Goal: Navigation & Orientation: Find specific page/section

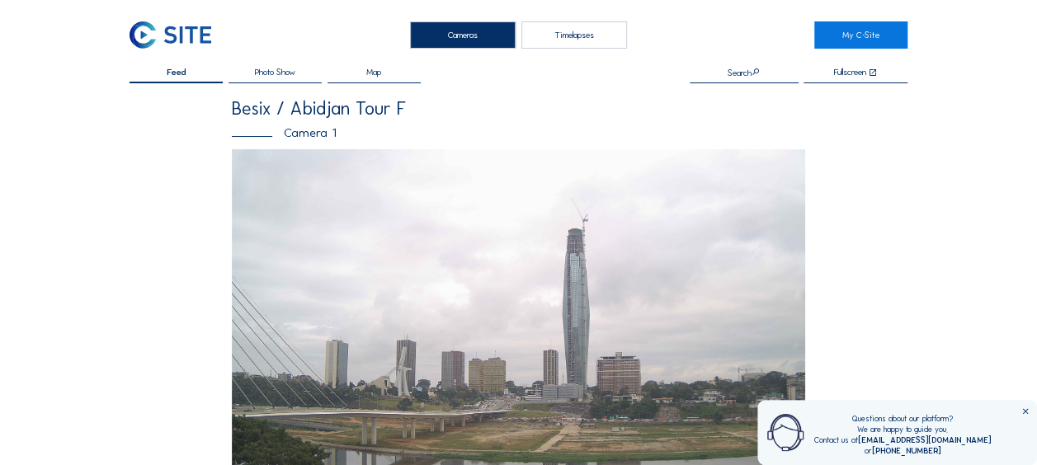
click at [177, 26] on img at bounding box center [171, 34] width 82 height 27
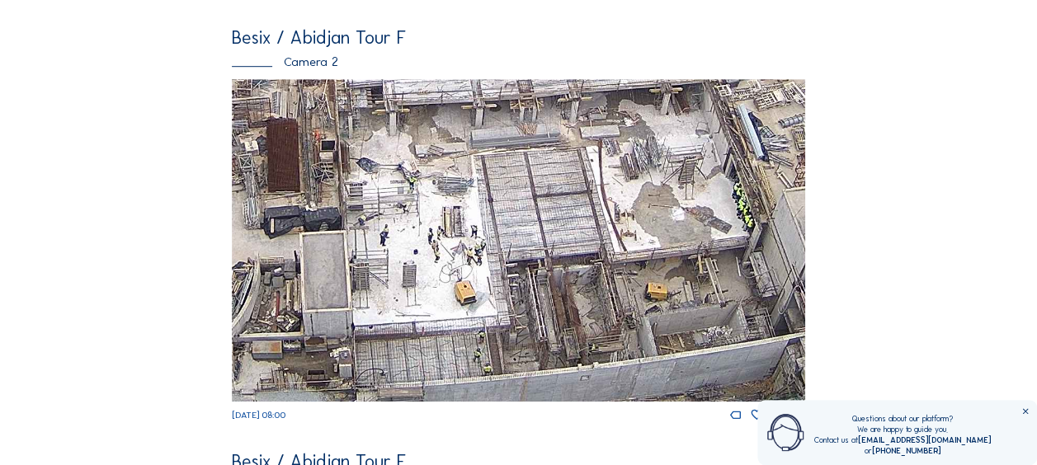
scroll to position [578, 0]
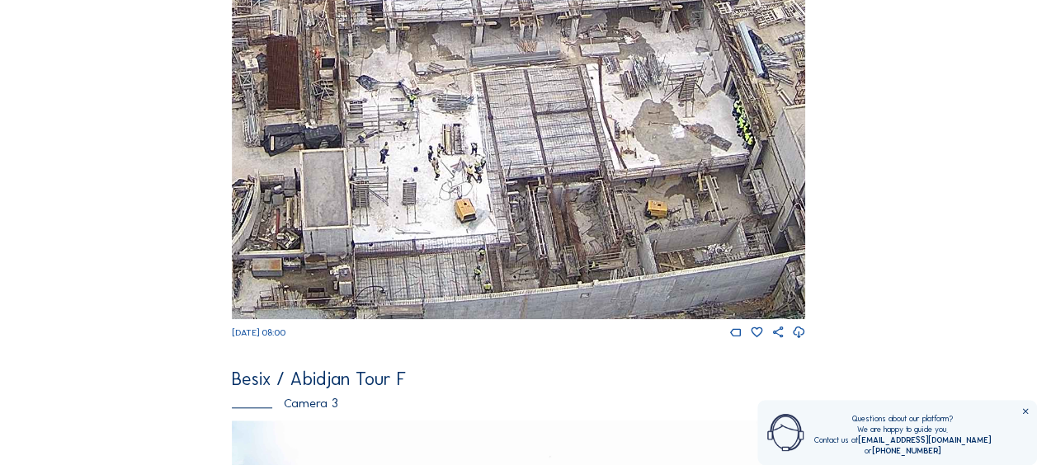
click at [1026, 411] on icon at bounding box center [1025, 412] width 9 height 9
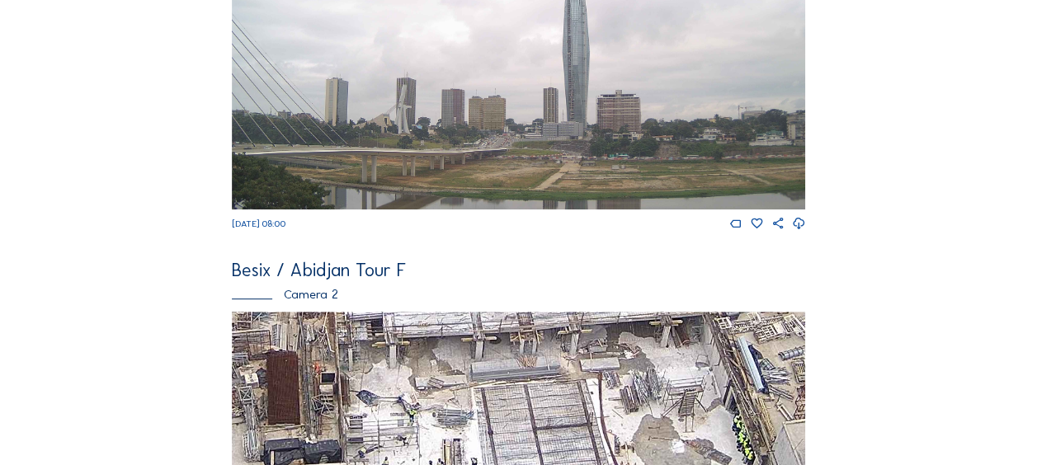
scroll to position [495, 0]
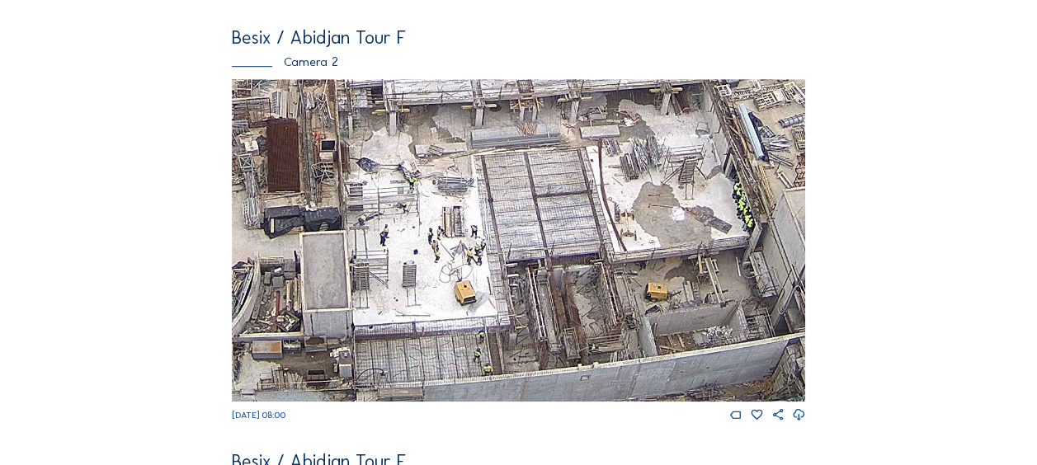
click at [412, 276] on img at bounding box center [518, 240] width 573 height 323
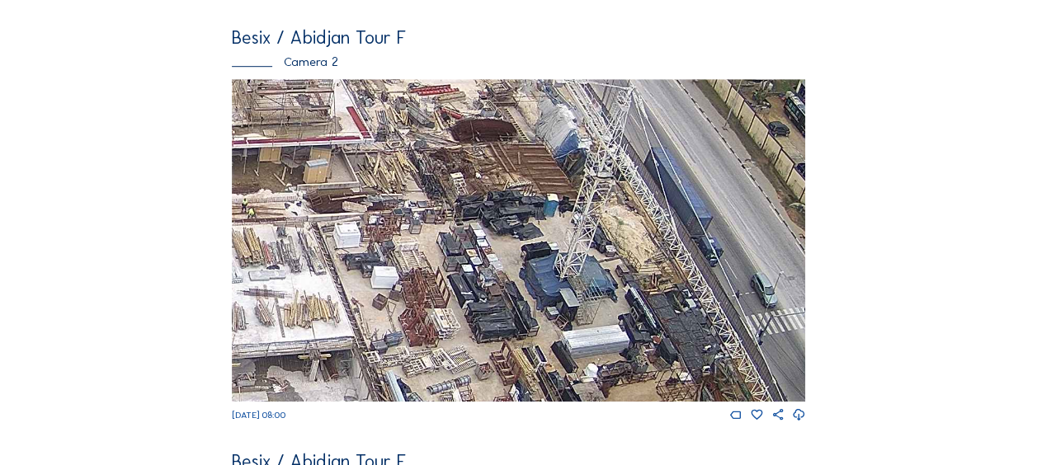
drag, startPoint x: 653, startPoint y: 239, endPoint x: 302, endPoint y: 506, distance: 441.1
click at [302, 465] on html "Cameras Timelapses My C-Site Feed Photo Show Map Search Fullscreen Besix / [GEO…" at bounding box center [518, 423] width 1037 height 1836
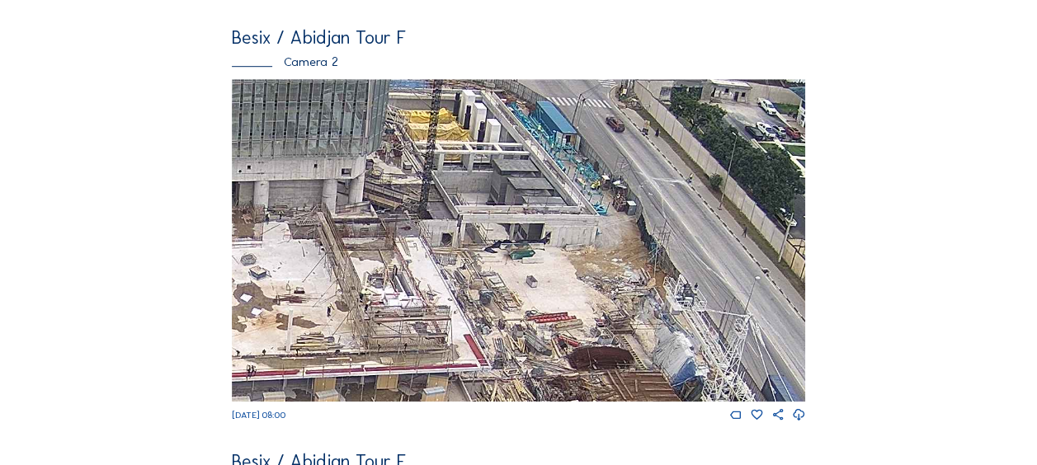
drag, startPoint x: 414, startPoint y: 135, endPoint x: 535, endPoint y: 375, distance: 268.3
click at [535, 375] on img at bounding box center [518, 240] width 573 height 323
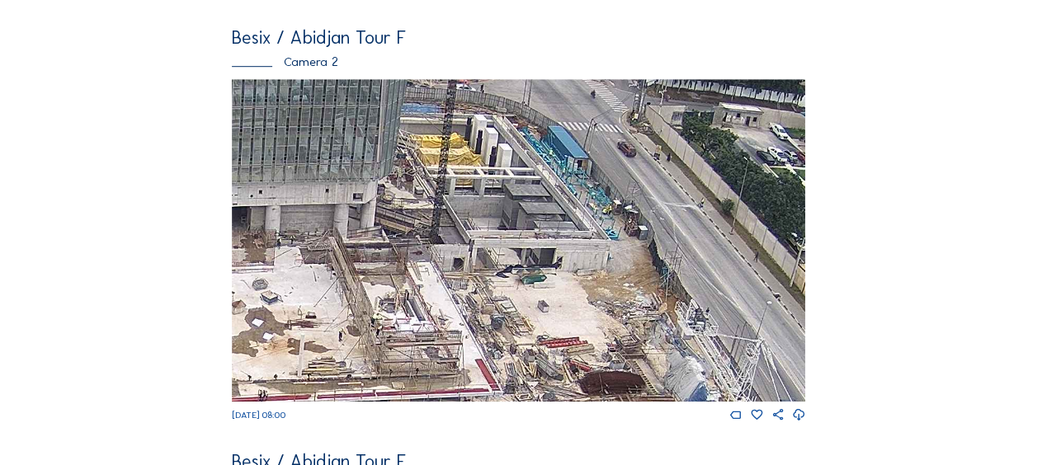
drag, startPoint x: 495, startPoint y: 227, endPoint x: 550, endPoint y: 371, distance: 154.3
click at [551, 373] on img at bounding box center [518, 240] width 573 height 323
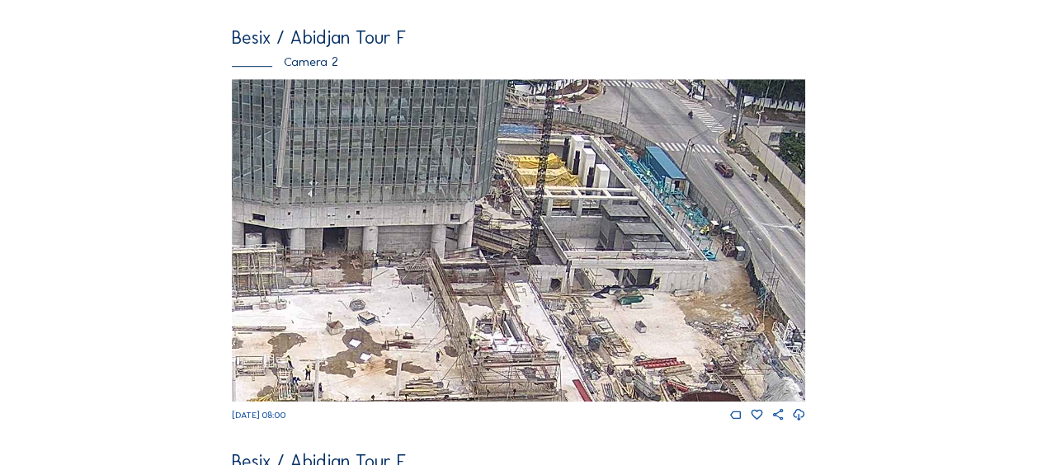
drag, startPoint x: 486, startPoint y: 317, endPoint x: 562, endPoint y: 185, distance: 152.3
click at [562, 186] on img at bounding box center [518, 240] width 573 height 323
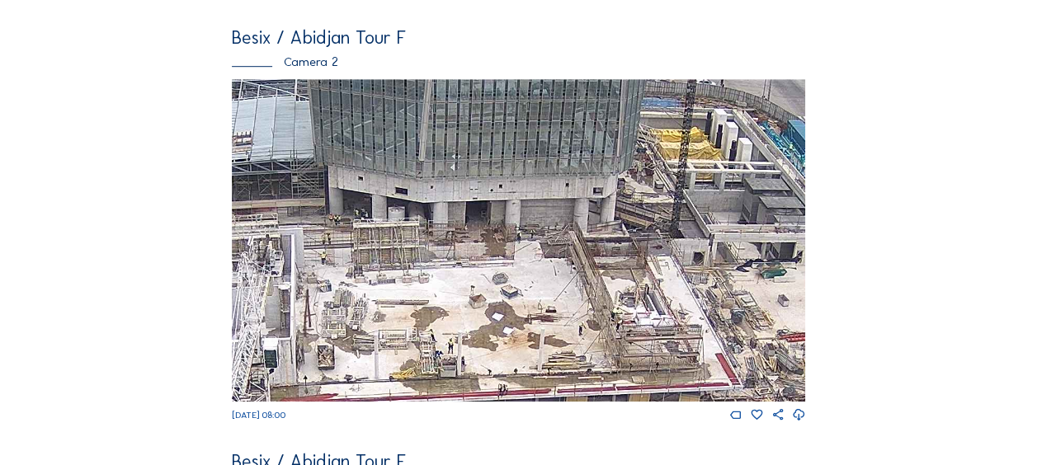
drag, startPoint x: 431, startPoint y: 226, endPoint x: 546, endPoint y: 219, distance: 115.7
click at [546, 219] on img at bounding box center [518, 240] width 573 height 323
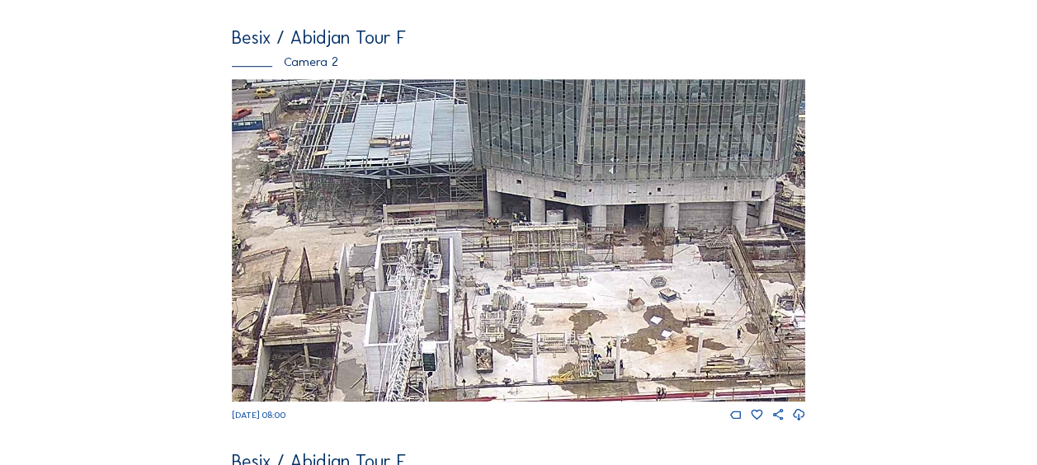
drag, startPoint x: 457, startPoint y: 243, endPoint x: 578, endPoint y: 248, distance: 120.6
click at [638, 243] on img at bounding box center [518, 240] width 573 height 323
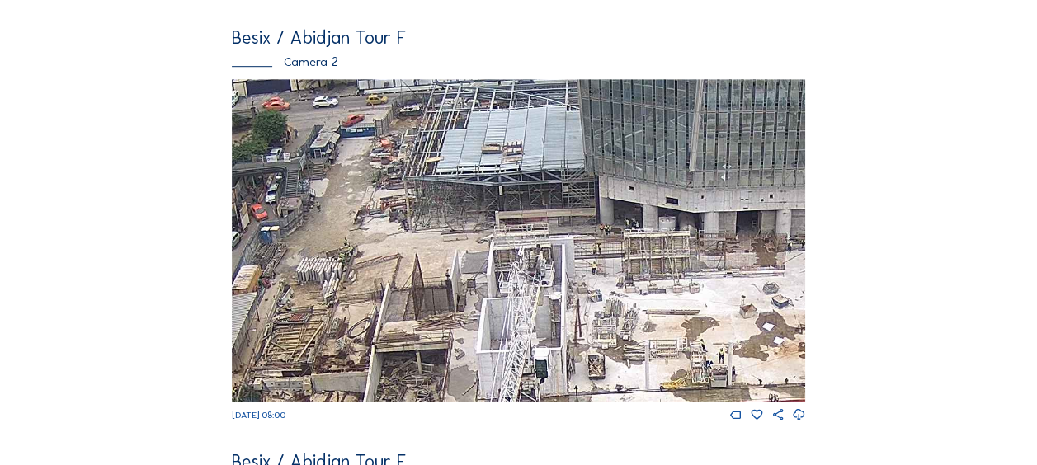
drag, startPoint x: 444, startPoint y: 252, endPoint x: 570, endPoint y: 264, distance: 126.8
click at [594, 257] on img at bounding box center [518, 240] width 573 height 323
